Goal: Task Accomplishment & Management: Manage account settings

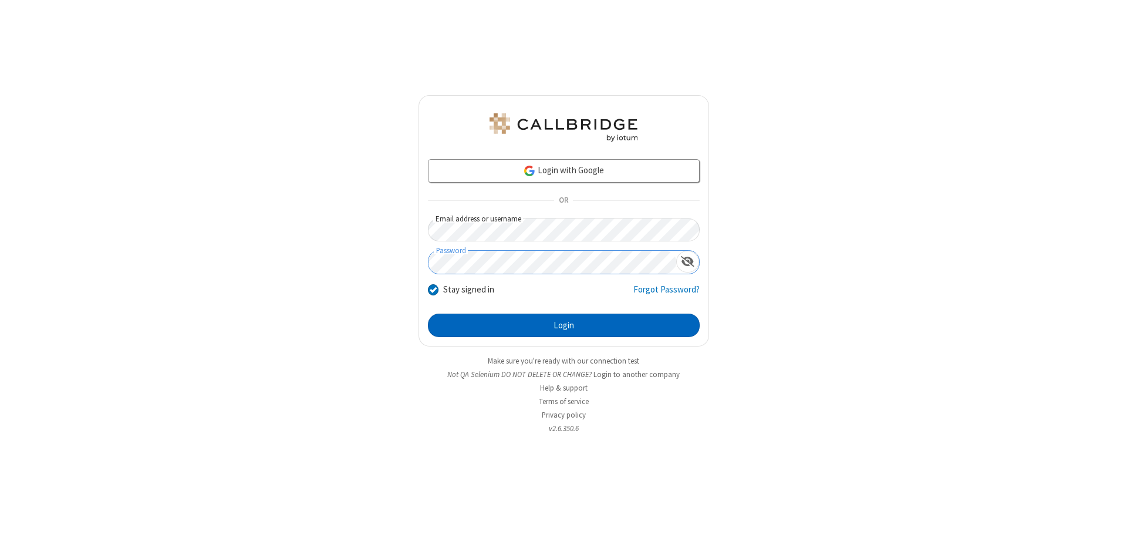
click at [563, 325] on button "Login" at bounding box center [564, 324] width 272 height 23
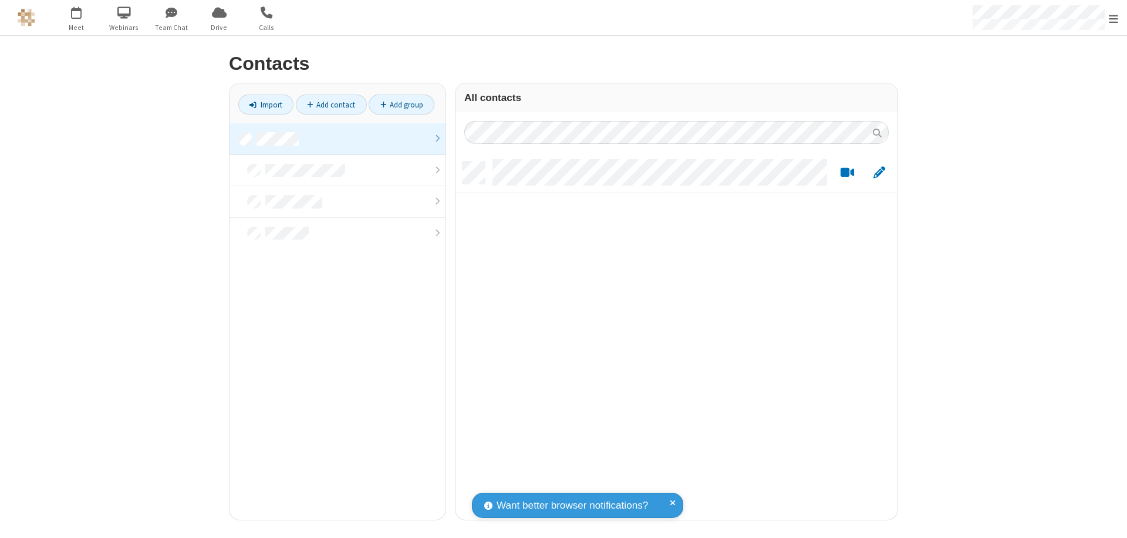
scroll to position [358, 433]
click at [337, 139] on link at bounding box center [337, 139] width 216 height 32
click at [331, 104] on link "Add contact" at bounding box center [331, 104] width 71 height 20
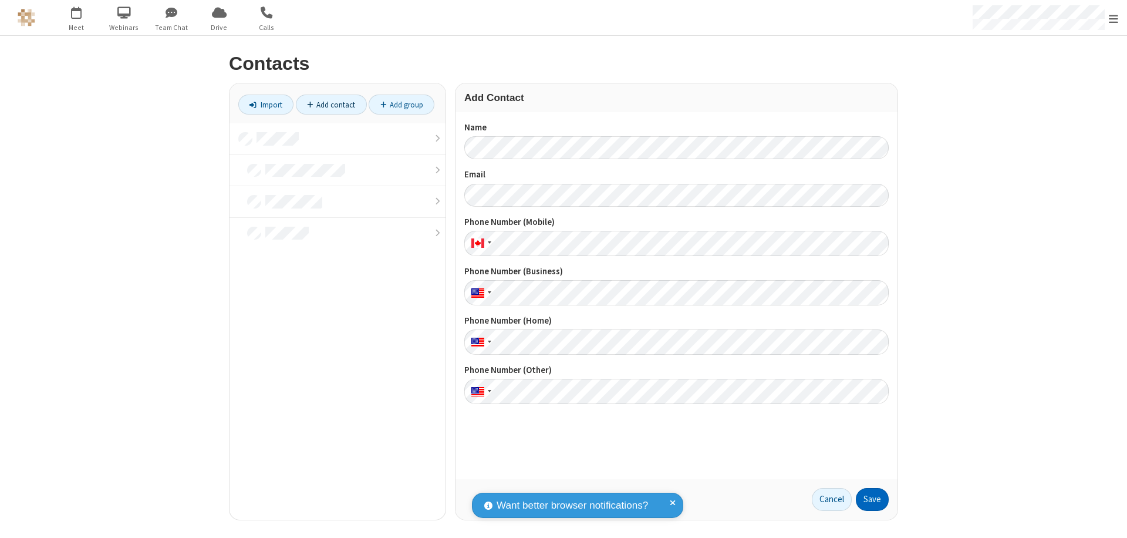
click at [872, 499] on button "Save" at bounding box center [872, 499] width 33 height 23
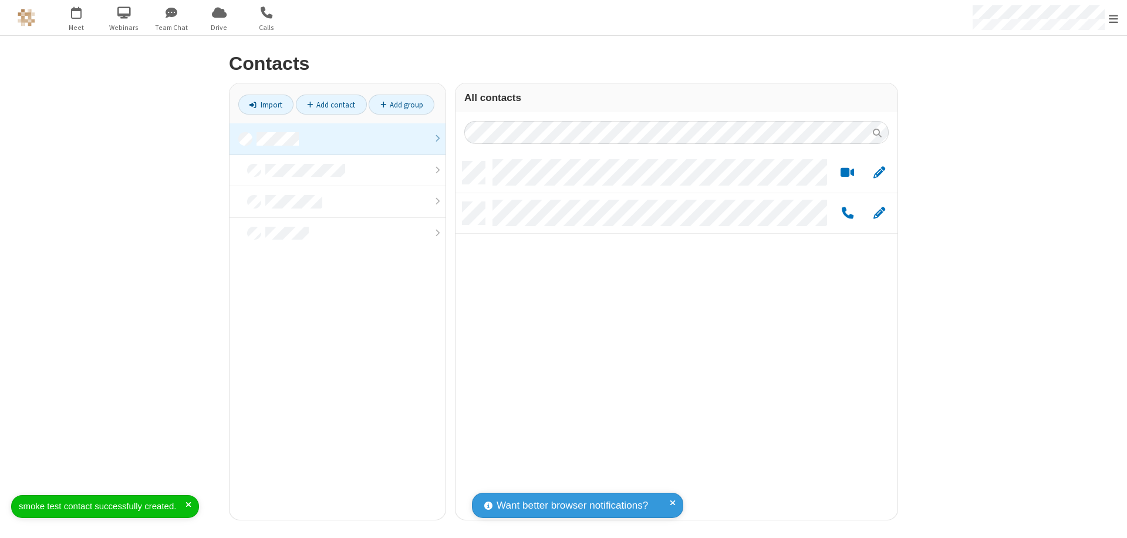
scroll to position [358, 433]
